Goal: Transaction & Acquisition: Purchase product/service

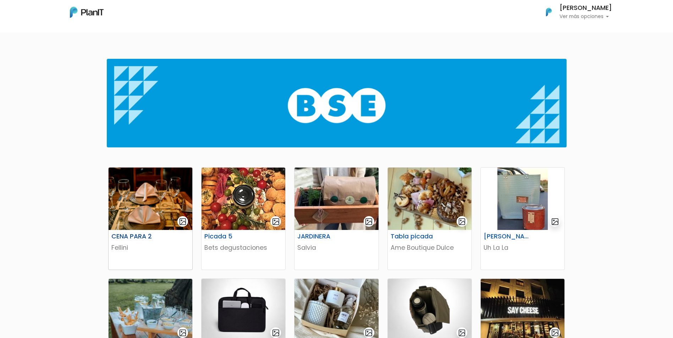
click at [155, 190] on img at bounding box center [150, 199] width 84 height 62
click at [168, 239] on div "CENA PARA 2" at bounding box center [150, 238] width 87 height 10
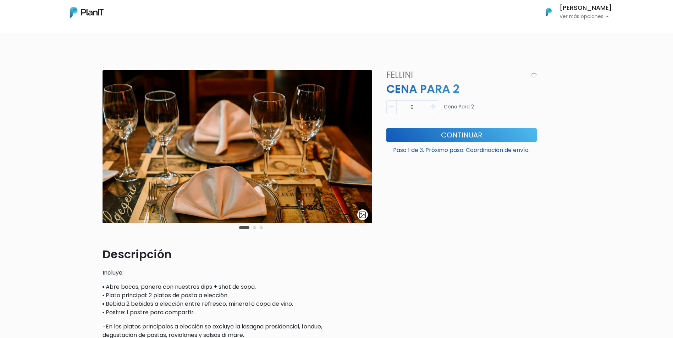
click at [433, 109] on icon "button" at bounding box center [432, 107] width 5 height 6
type input "1"
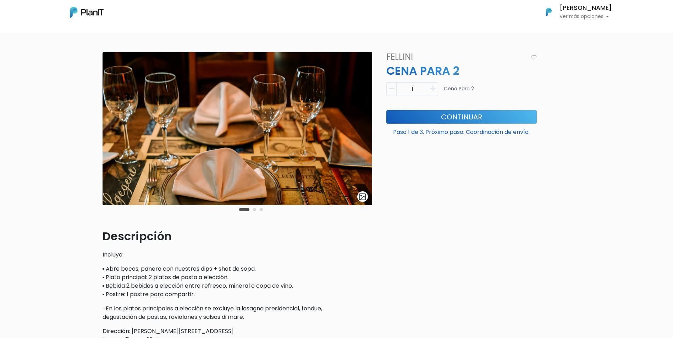
scroll to position [35, 0]
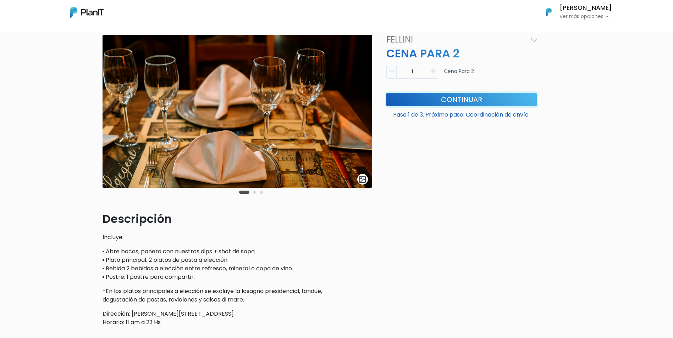
click at [425, 96] on button "Continuar" at bounding box center [461, 99] width 150 height 13
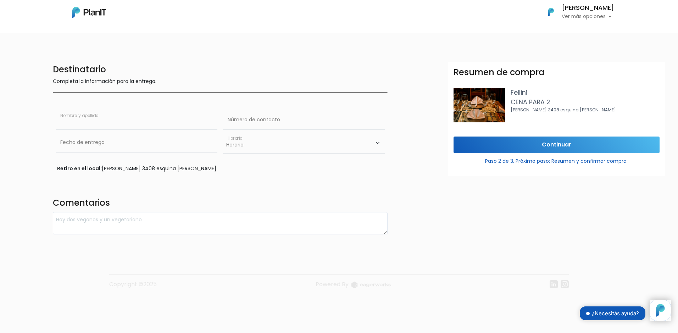
click at [93, 124] on input "text" at bounding box center [137, 120] width 162 height 20
type input "c"
type input "CARINA BARRA"
type input "099185281"
click at [106, 141] on input "text" at bounding box center [137, 143] width 162 height 20
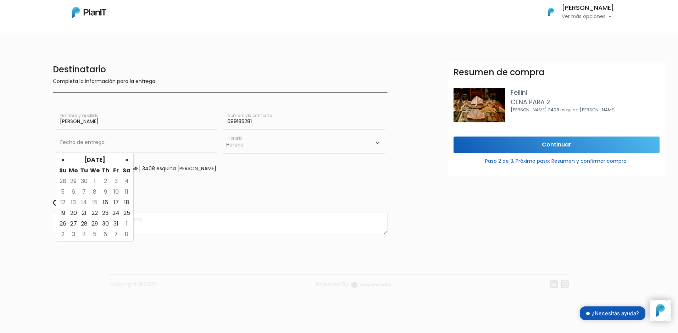
click at [240, 184] on div "Destinatario Completa la información para la entrega. CARINA BARRA Nombre y ape…" at bounding box center [220, 148] width 343 height 173
click at [247, 144] on select "Horario 10:00 - 12:00 14:00 - 16:00 16:00 - 18:00" at bounding box center [304, 143] width 162 height 21
click at [246, 143] on select "Horario 10:00 - 12:00 14:00 - 16:00 16:00 - 18:00" at bounding box center [304, 143] width 162 height 21
click at [151, 140] on input "text" at bounding box center [137, 143] width 162 height 20
click at [239, 147] on select "Horario 10:00 - 12:00 14:00 - 16:00 16:00 - 18:00" at bounding box center [304, 143] width 162 height 21
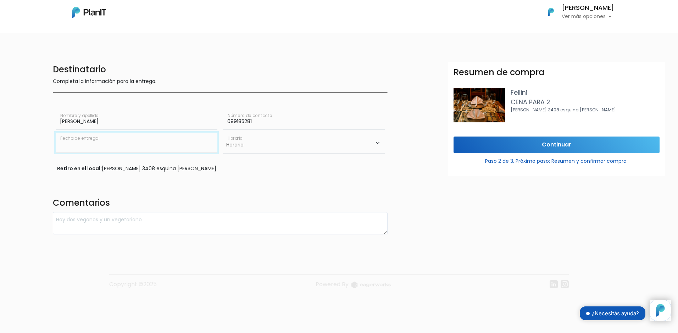
click at [178, 147] on input "text" at bounding box center [137, 143] width 162 height 20
click at [126, 157] on th "»" at bounding box center [126, 160] width 11 height 11
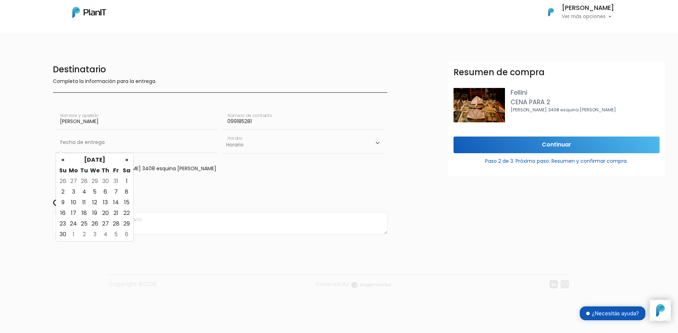
click at [126, 157] on th "»" at bounding box center [126, 160] width 11 height 11
click at [61, 160] on th "«" at bounding box center [62, 160] width 11 height 11
click at [125, 210] on td "25" at bounding box center [126, 213] width 11 height 11
type input "25/10/2025"
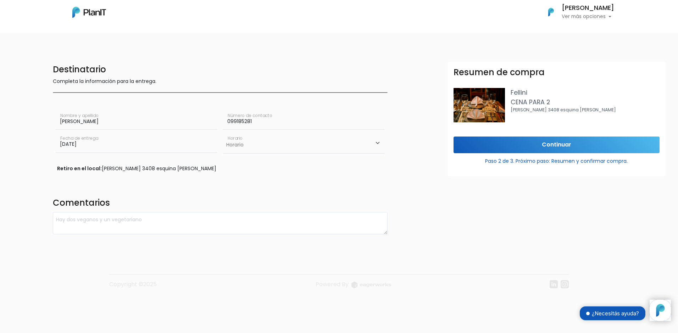
click at [285, 143] on select "Horario 10:00 - 12:00 14:00 - 16:00 16:00 - 18:00" at bounding box center [304, 143] width 162 height 21
select select "2"
click at [223, 133] on select "Horario 10:00 - 12:00 14:00 - 16:00 16:00 - 18:00" at bounding box center [304, 143] width 162 height 21
click at [280, 190] on div "Destinatario Completa la información para la entrega. CARINA BARRA Nombre y ape…" at bounding box center [220, 148] width 343 height 173
click at [153, 143] on input "25/10/2025" at bounding box center [137, 143] width 162 height 20
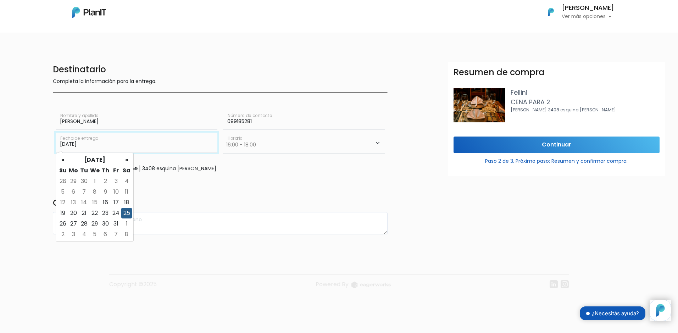
click at [153, 143] on input "25/10/2025" at bounding box center [137, 143] width 162 height 20
click at [177, 186] on div "Destinatario Completa la información para la entrega. CARINA BARRA Nombre y ape…" at bounding box center [220, 148] width 343 height 173
click at [378, 173] on div "Destinatario Completa la información para la entrega. CARINA BARRA Nombre y ape…" at bounding box center [220, 148] width 343 height 173
click at [178, 139] on input "25/10/2025" at bounding box center [137, 143] width 162 height 20
click at [82, 210] on td "21" at bounding box center [84, 213] width 11 height 11
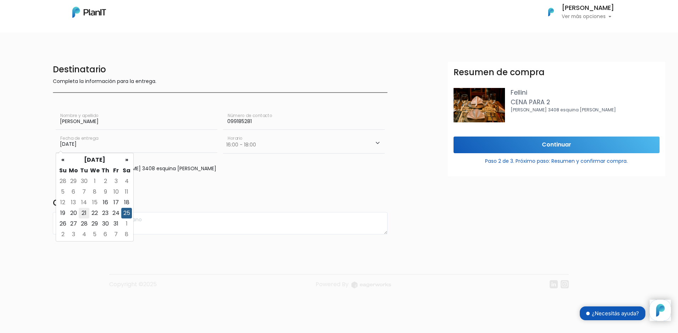
type input "21/10/2025"
click at [266, 148] on select "Horario 10:00 - 12:00 14:00 - 16:00 16:00 - 18:00" at bounding box center [304, 143] width 162 height 21
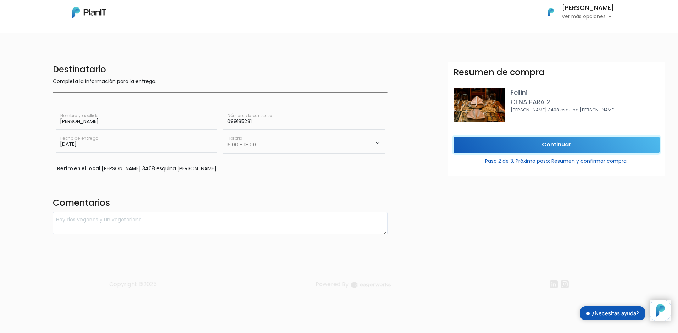
click at [470, 143] on input "Continuar" at bounding box center [556, 144] width 206 height 17
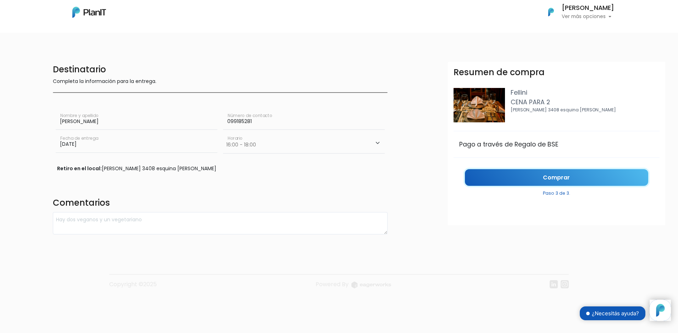
click at [508, 170] on link "Comprar" at bounding box center [556, 177] width 183 height 17
